Goal: Task Accomplishment & Management: Use online tool/utility

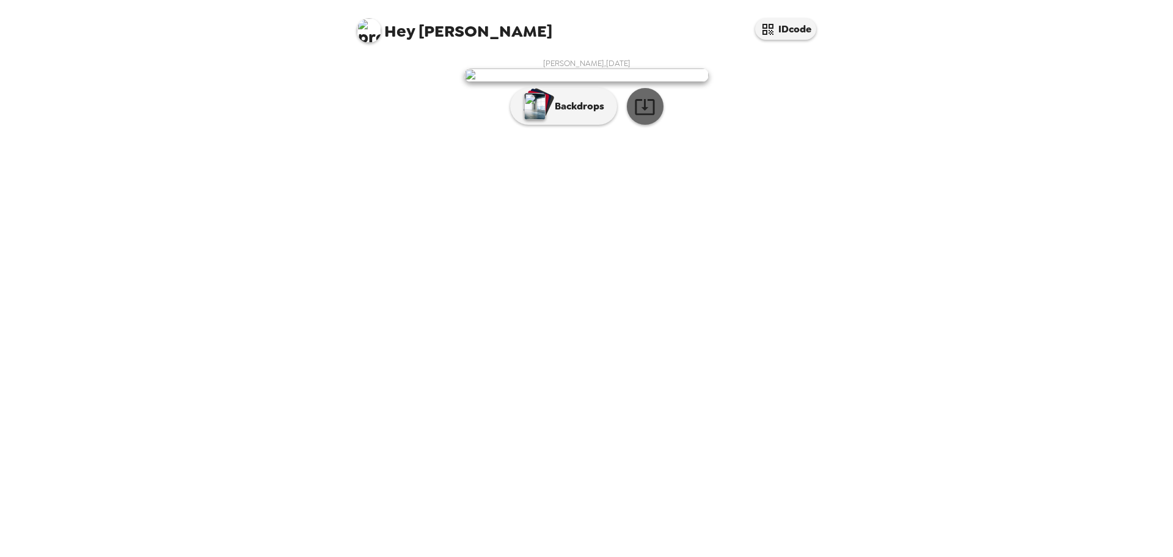
click at [644, 117] on icon "button" at bounding box center [644, 106] width 21 height 21
click at [648, 117] on icon "button" at bounding box center [644, 106] width 21 height 21
click at [606, 125] on button "Backdrops" at bounding box center [563, 106] width 107 height 37
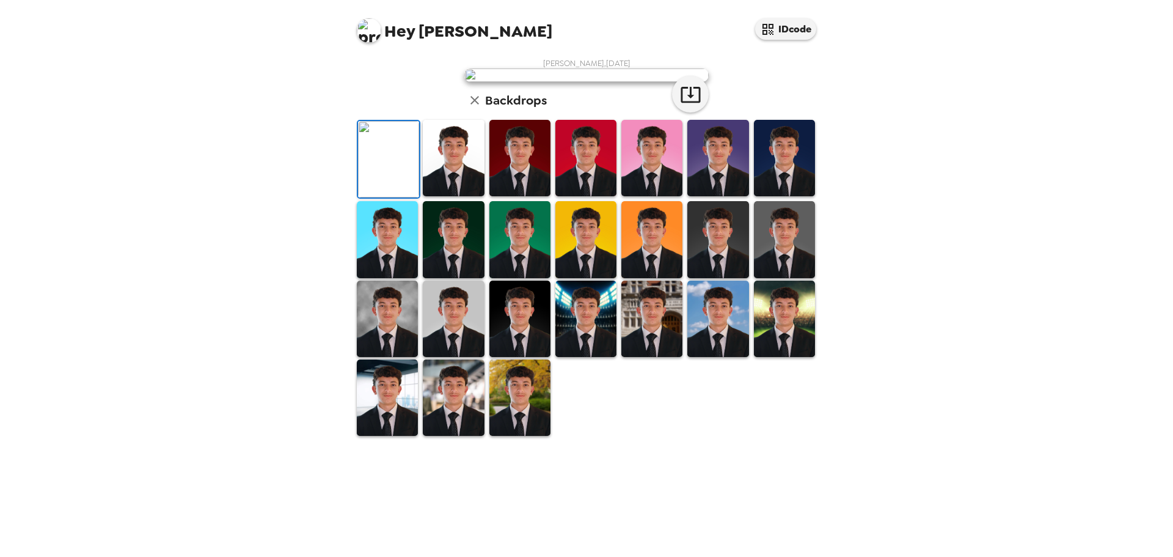
click at [518, 196] on img at bounding box center [520, 158] width 61 height 76
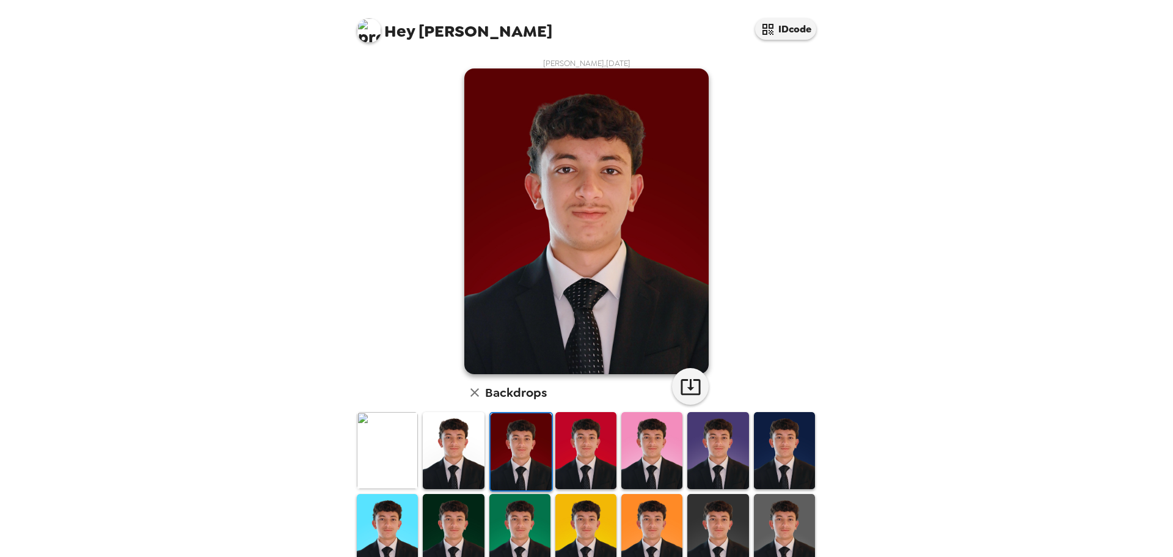
click at [464, 450] on img at bounding box center [453, 450] width 61 height 76
